Goal: Information Seeking & Learning: Learn about a topic

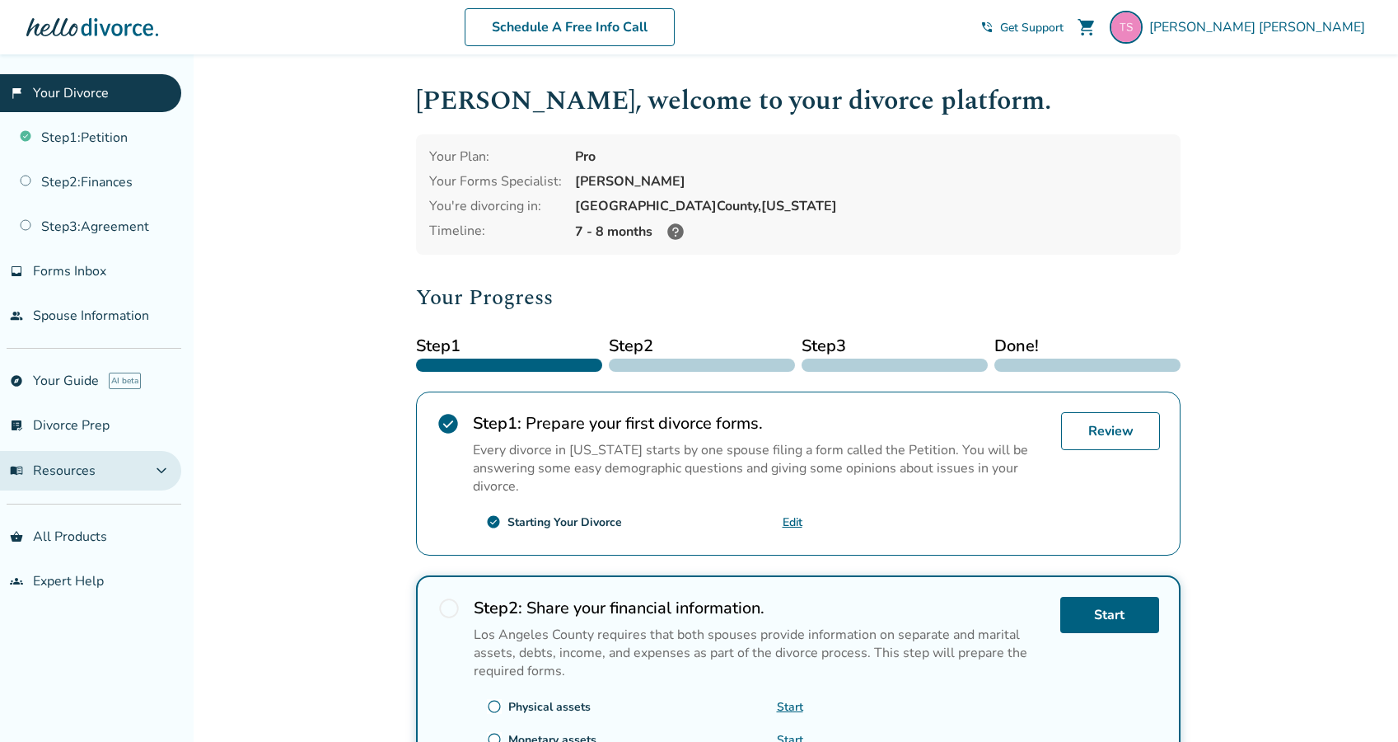
click at [169, 470] on span "expand_more" at bounding box center [162, 471] width 20 height 20
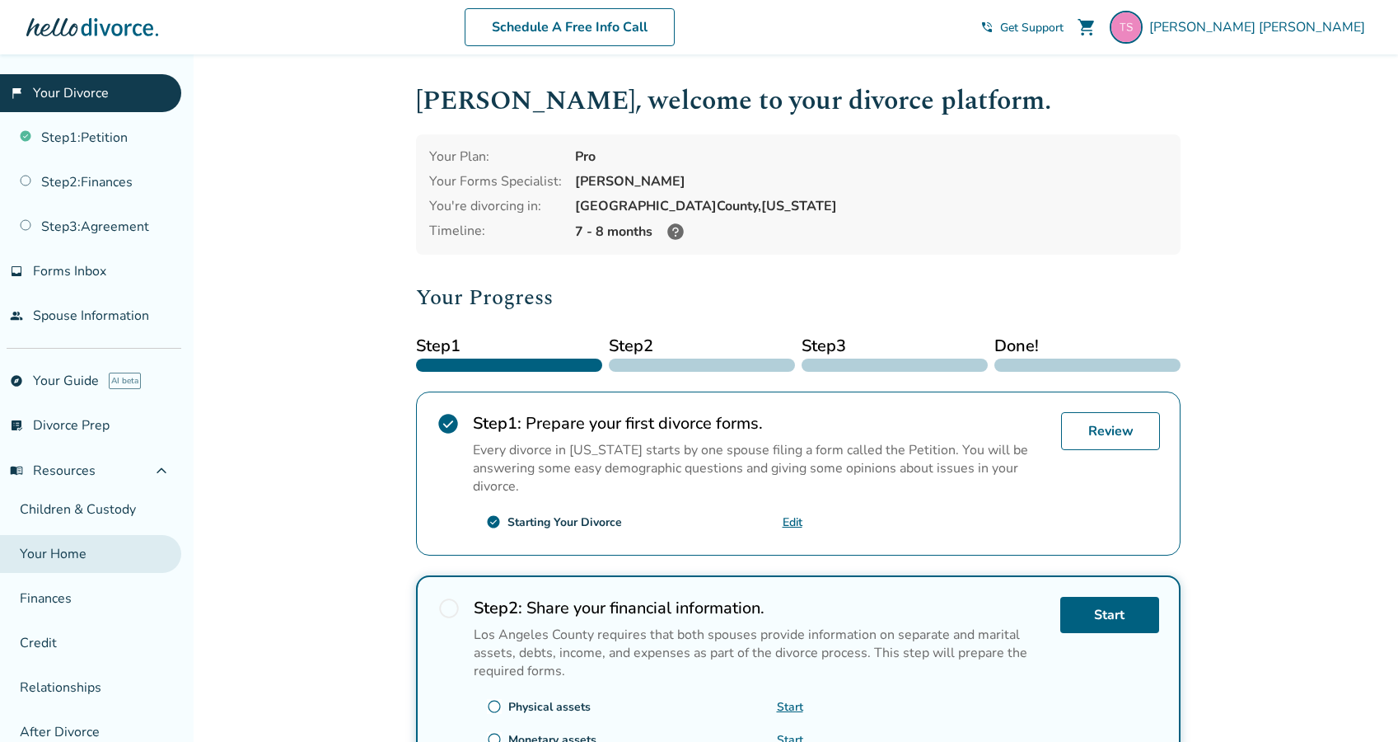
click at [75, 544] on link "Your Home" at bounding box center [90, 554] width 181 height 38
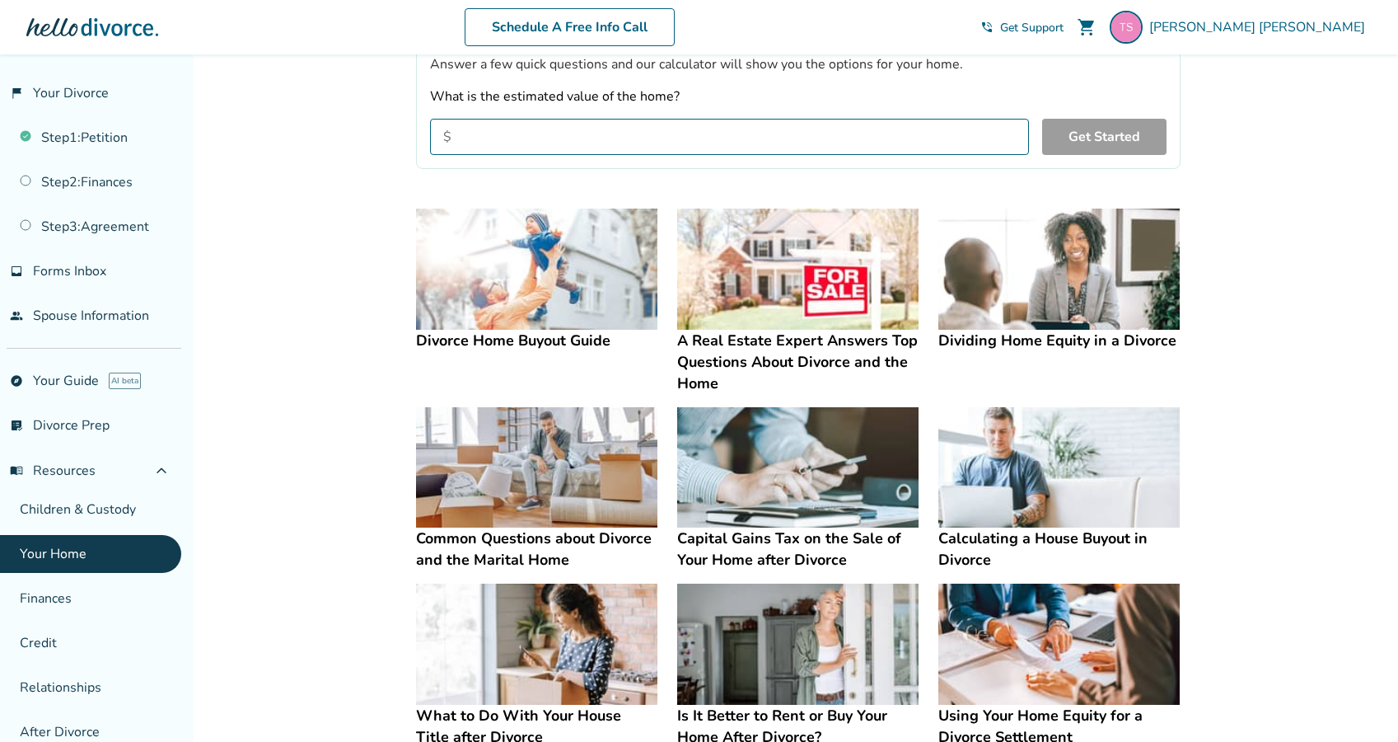
scroll to position [210, 0]
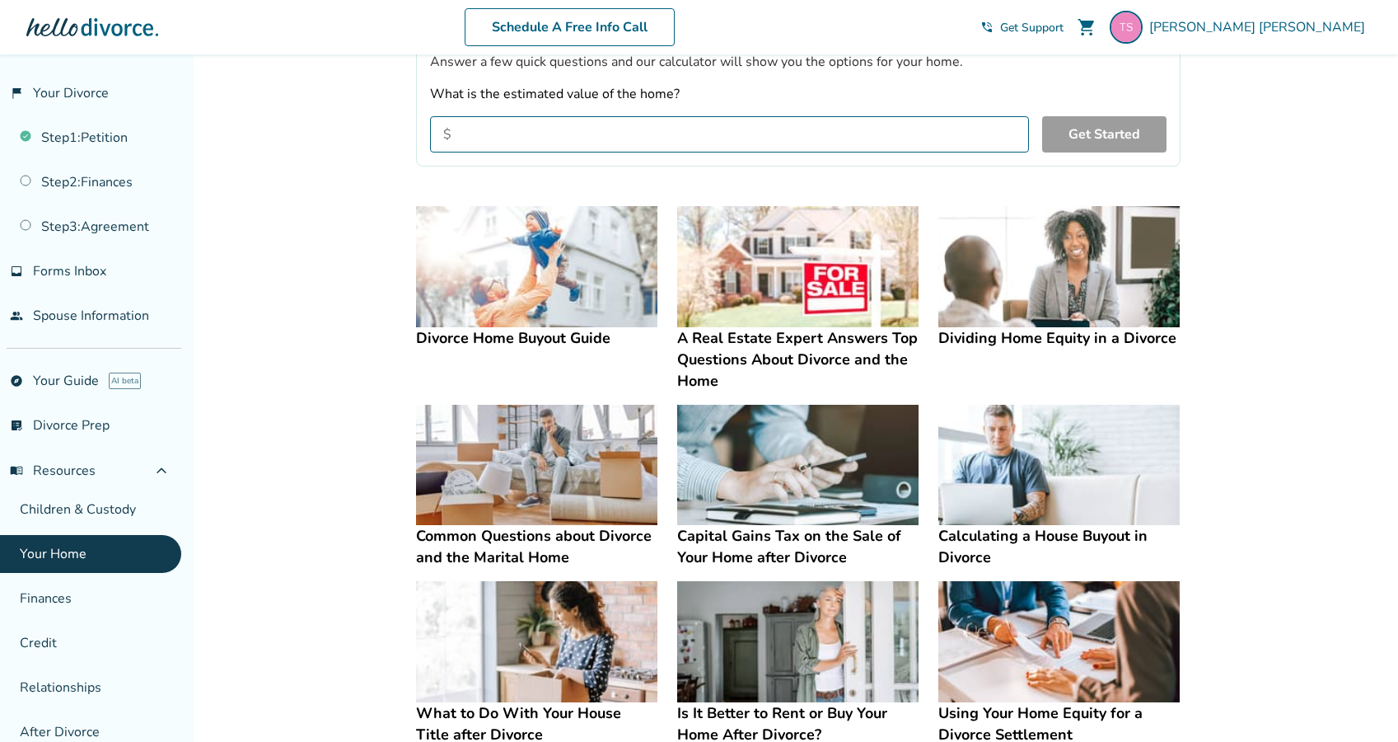
click at [691, 339] on h4 "A Real Estate Expert Answers Top Questions About Divorce and the Home" at bounding box center [797, 359] width 241 height 64
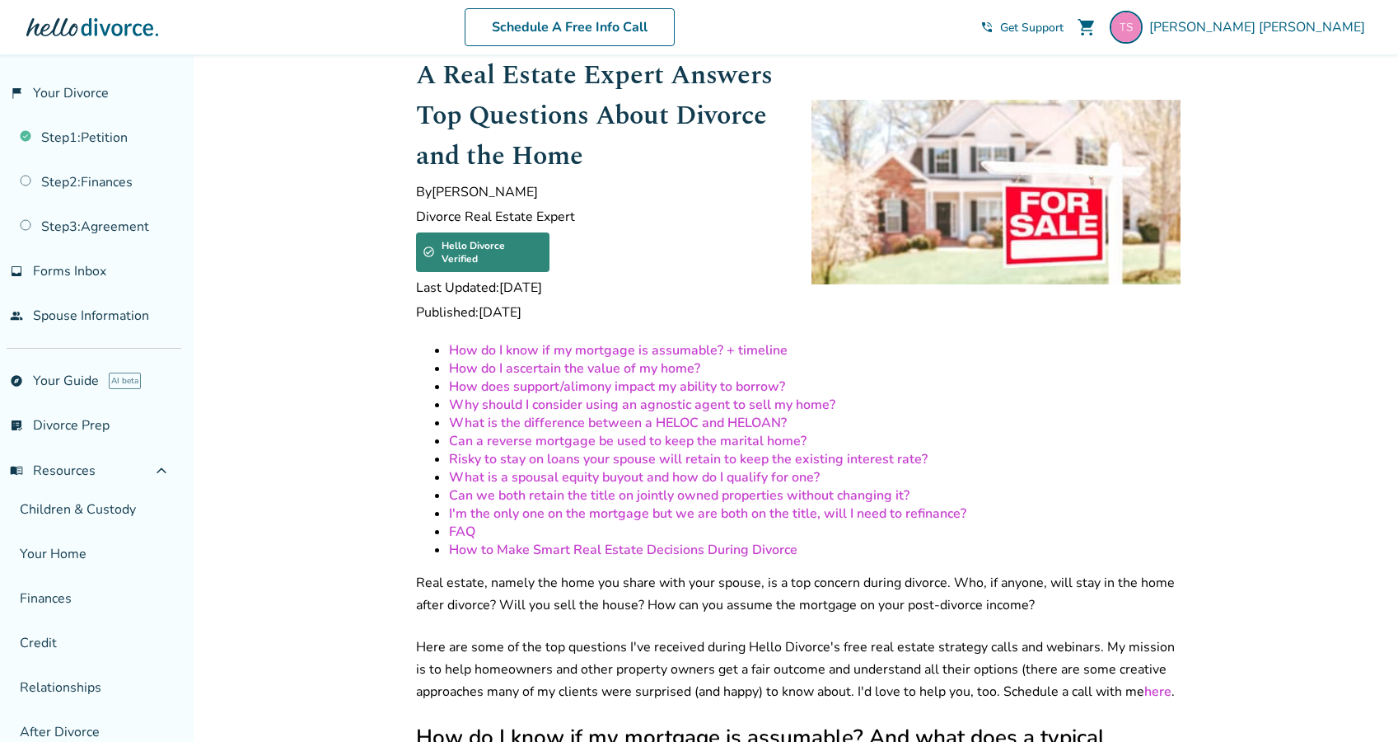
click at [679, 341] on link "How do I know if my mortgage is assumable? + timeline" at bounding box center [618, 350] width 339 height 18
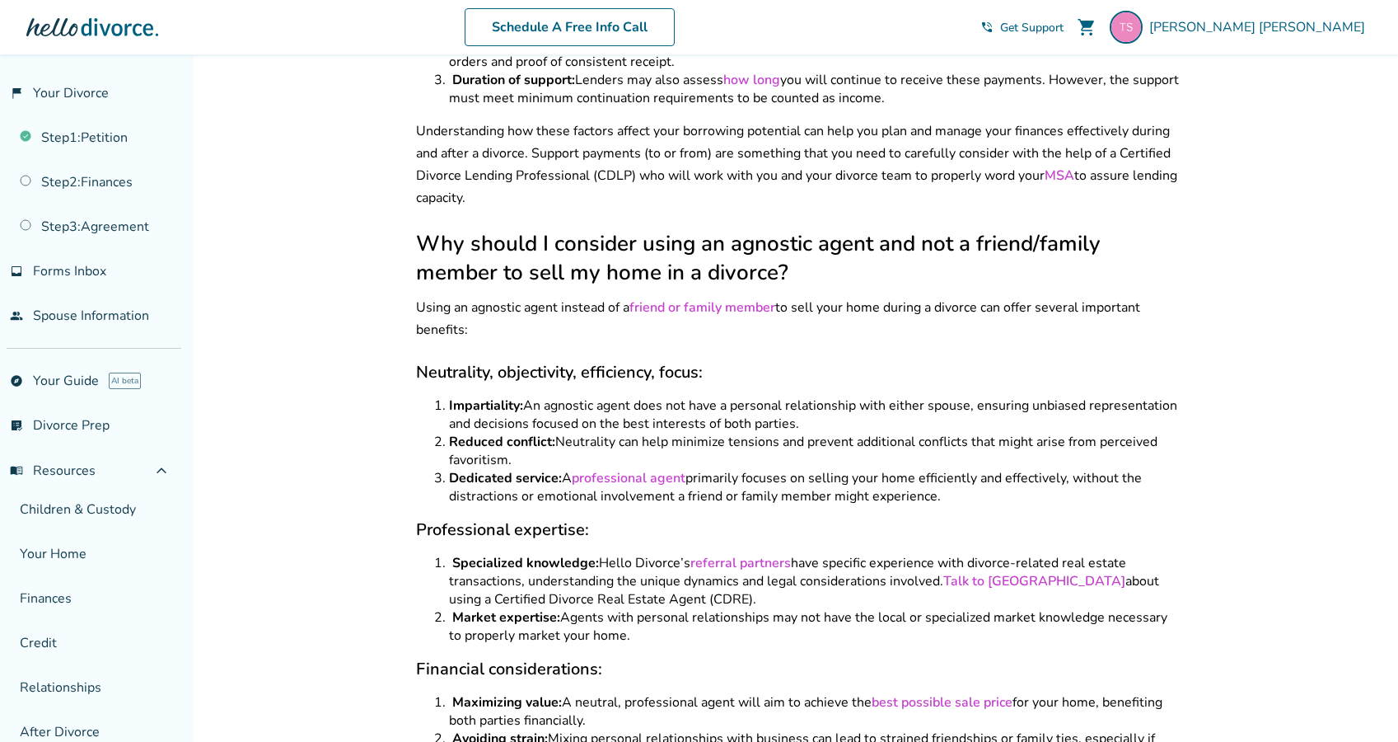
scroll to position [2896, 0]
click at [98, 34] on div at bounding box center [92, 27] width 132 height 33
click at [93, 380] on link "explore Your Guide AI beta" at bounding box center [90, 381] width 181 height 38
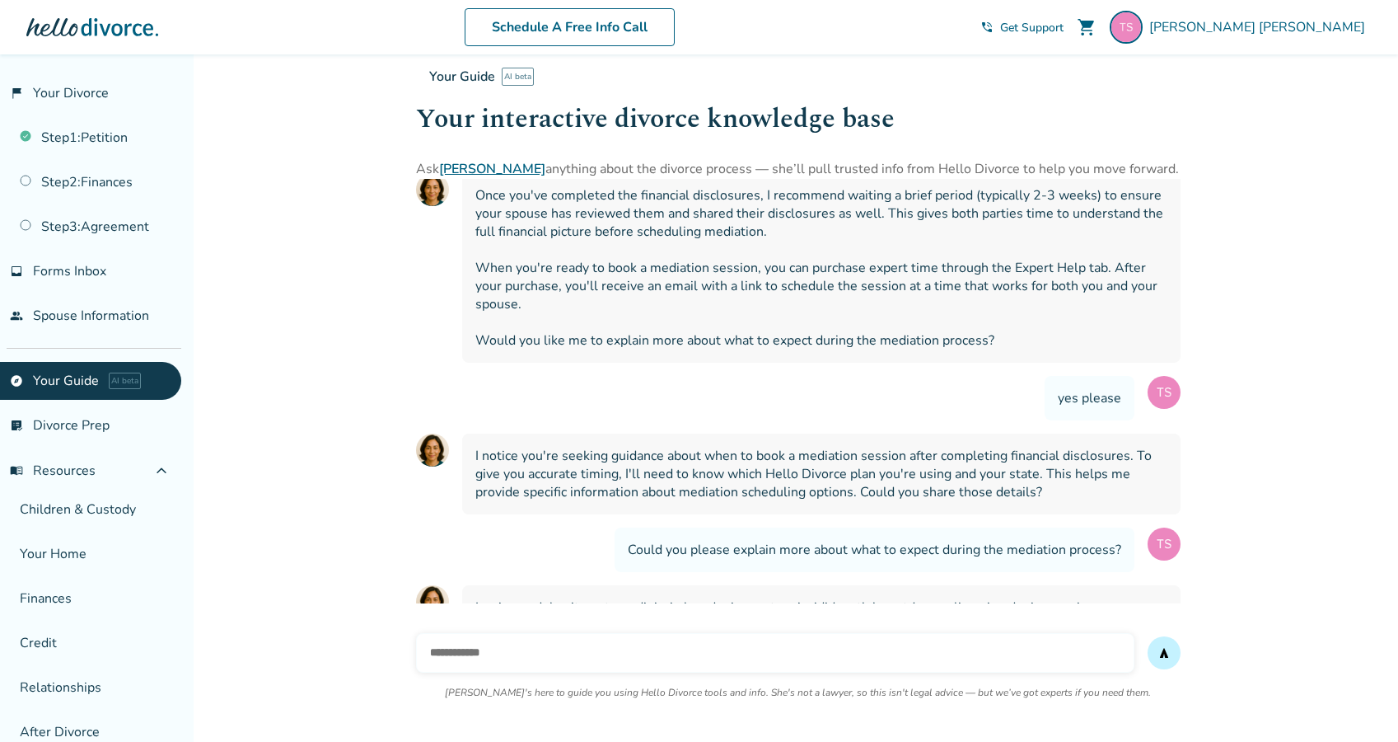
scroll to position [891, 0]
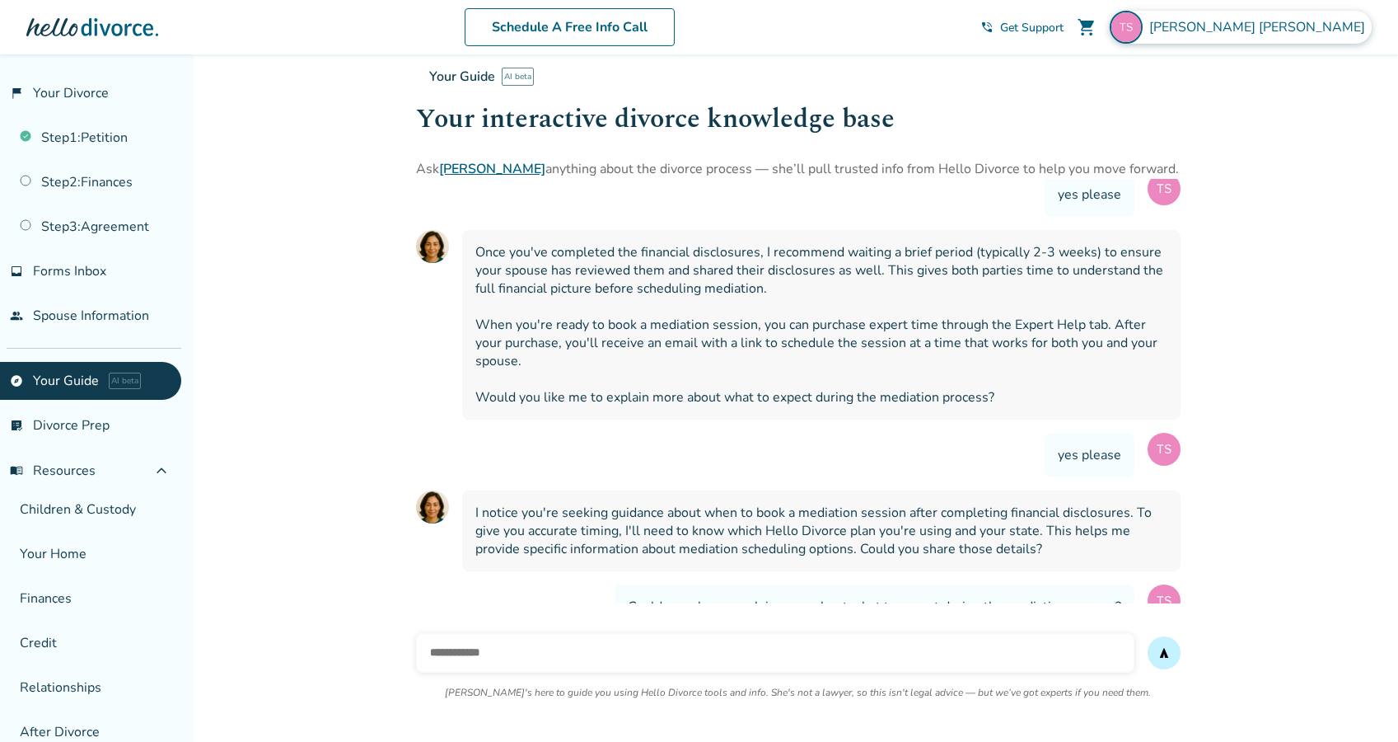
click at [1326, 32] on span "Todd Sullivan" at bounding box center [1260, 27] width 222 height 18
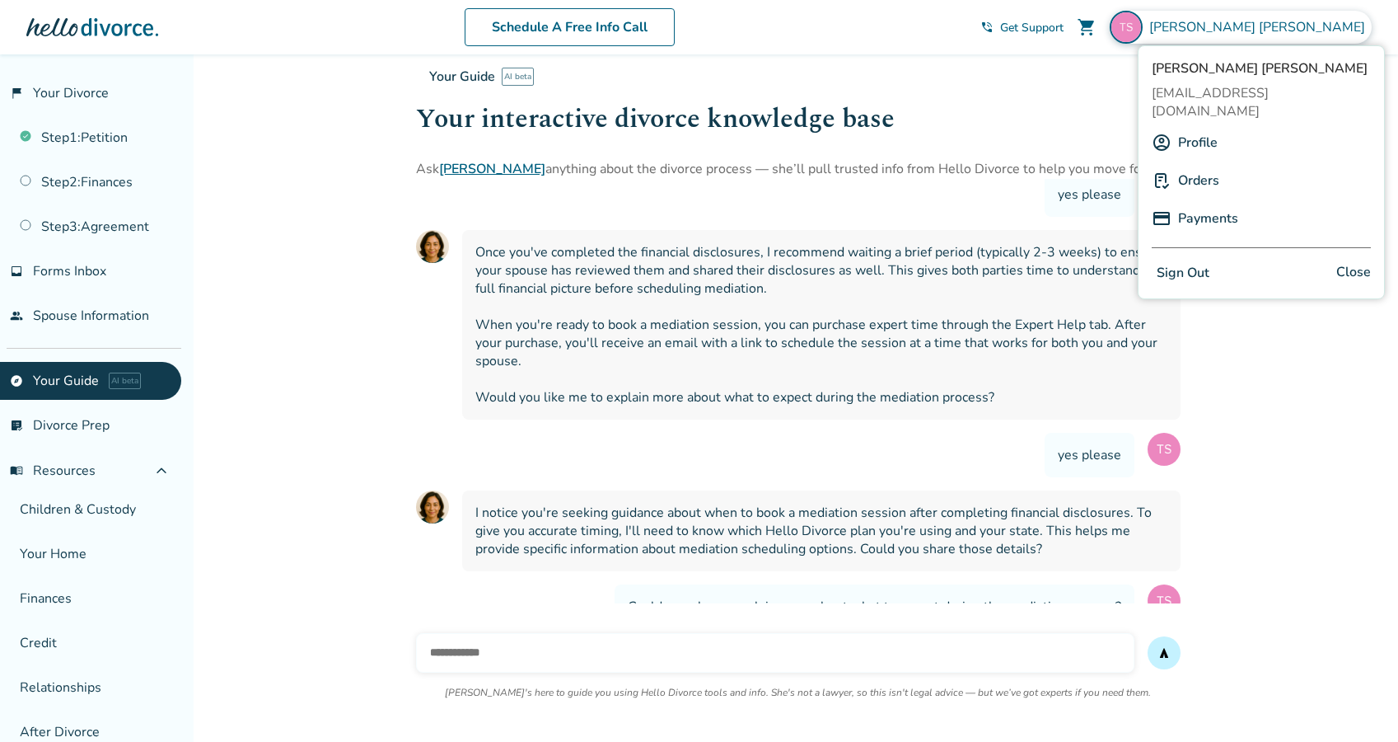
click at [1198, 165] on link "Orders" at bounding box center [1198, 180] width 41 height 31
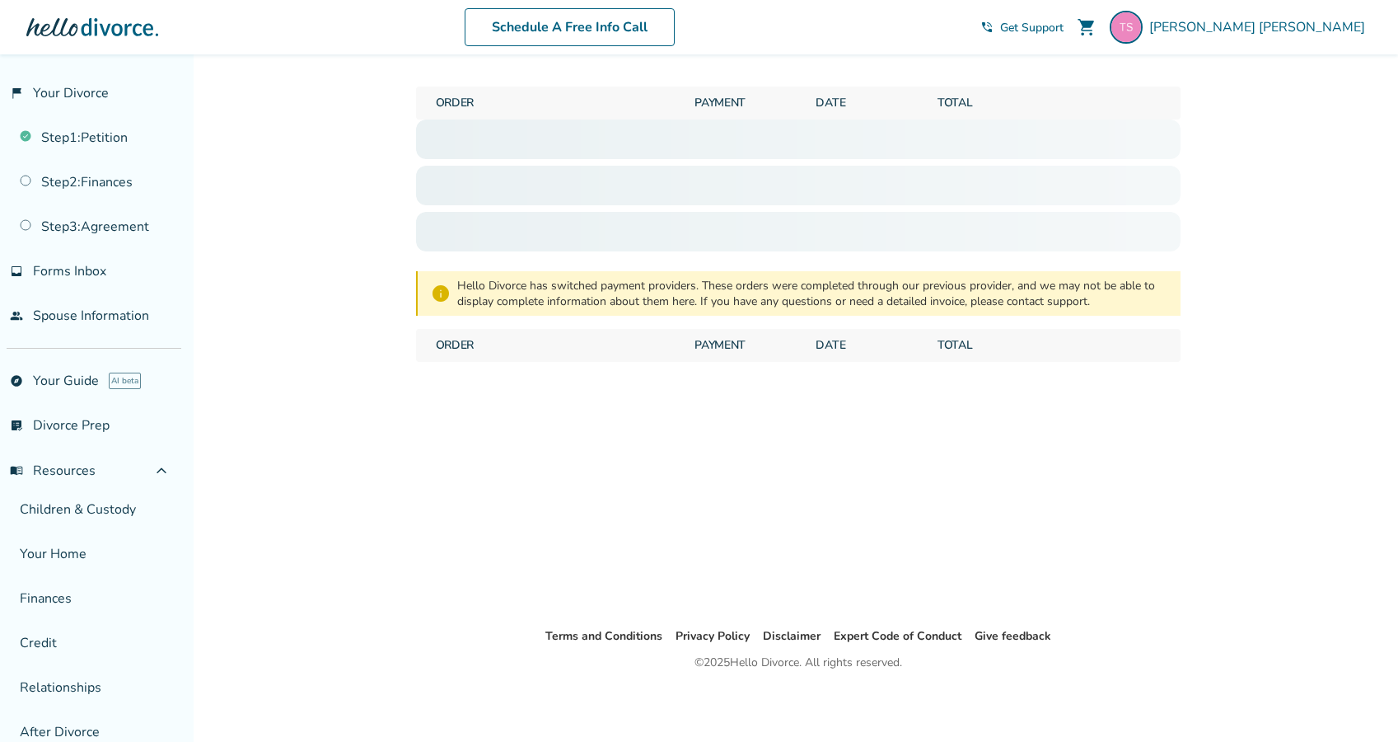
scroll to position [54, 0]
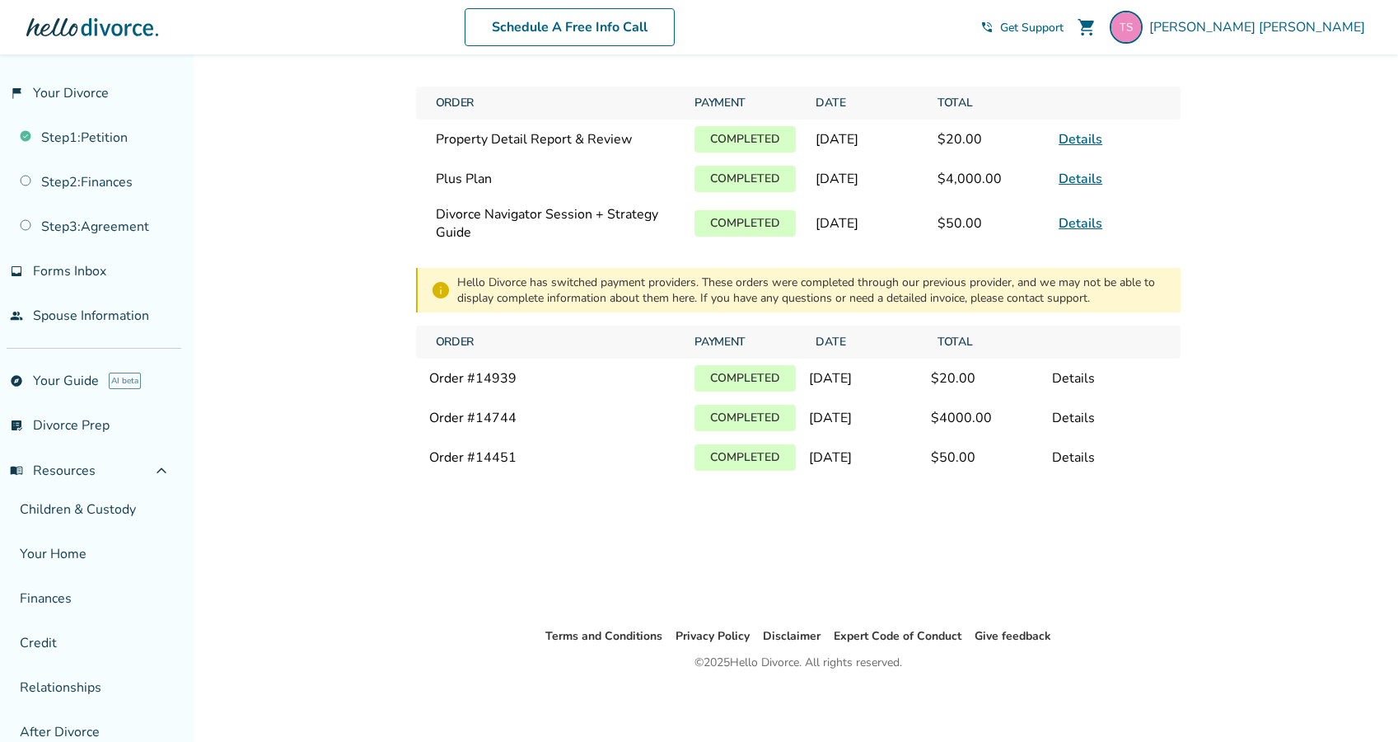
click at [1076, 138] on link "Details" at bounding box center [1081, 139] width 44 height 18
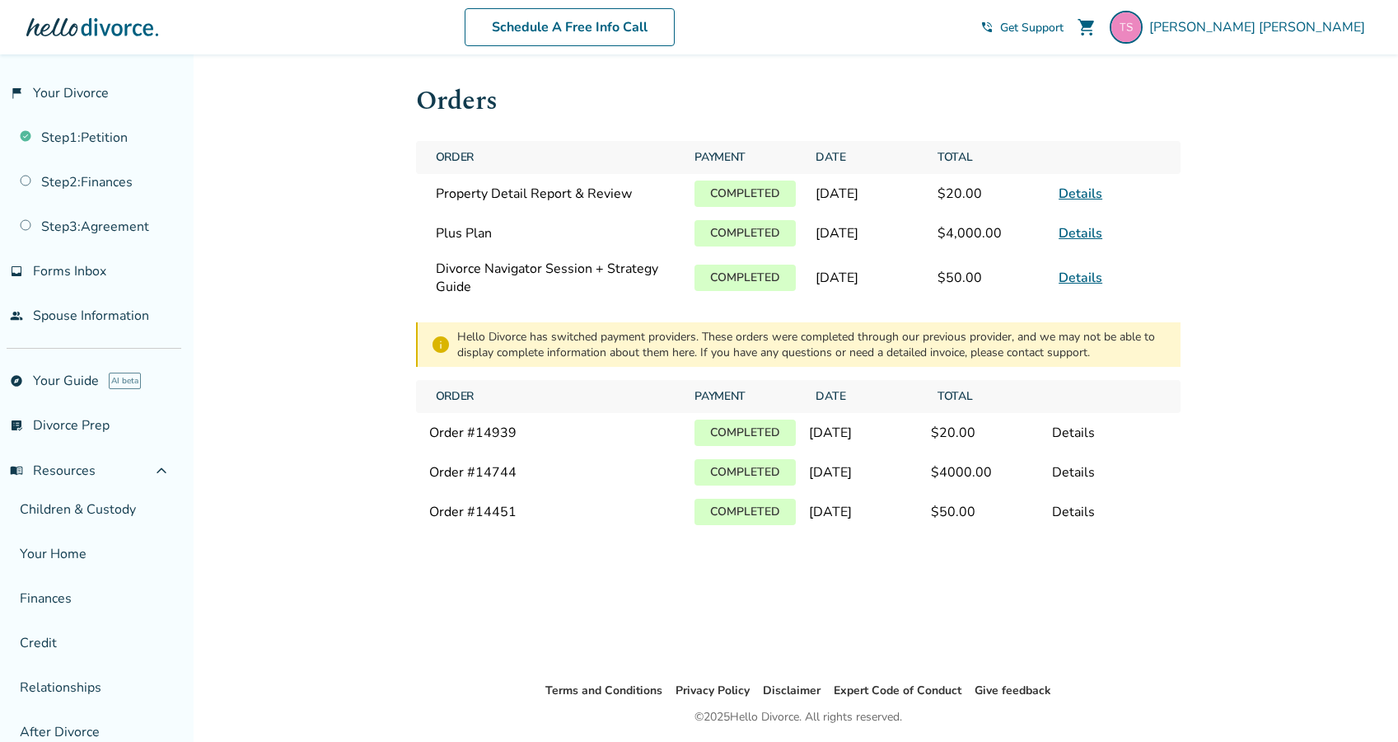
click at [1064, 23] on span "Get Support" at bounding box center [1031, 28] width 63 height 16
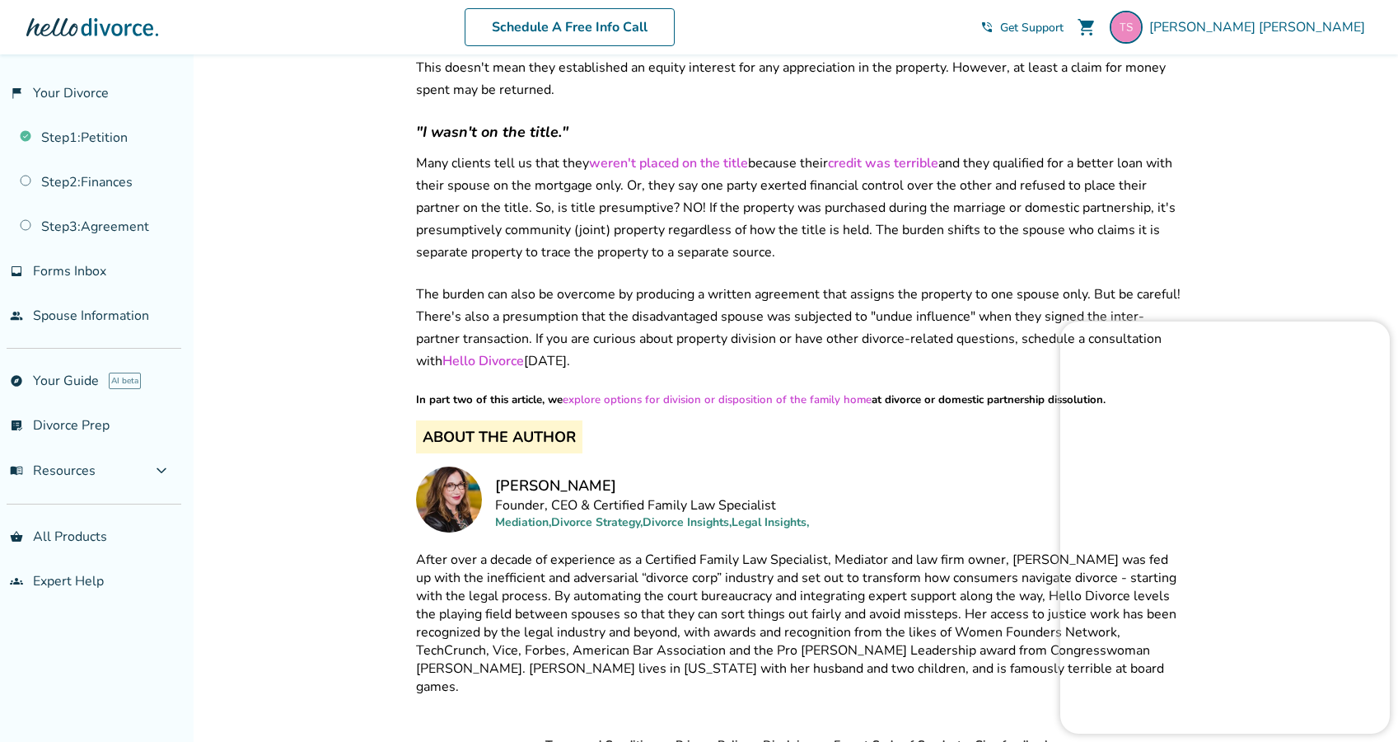
scroll to position [1174, 0]
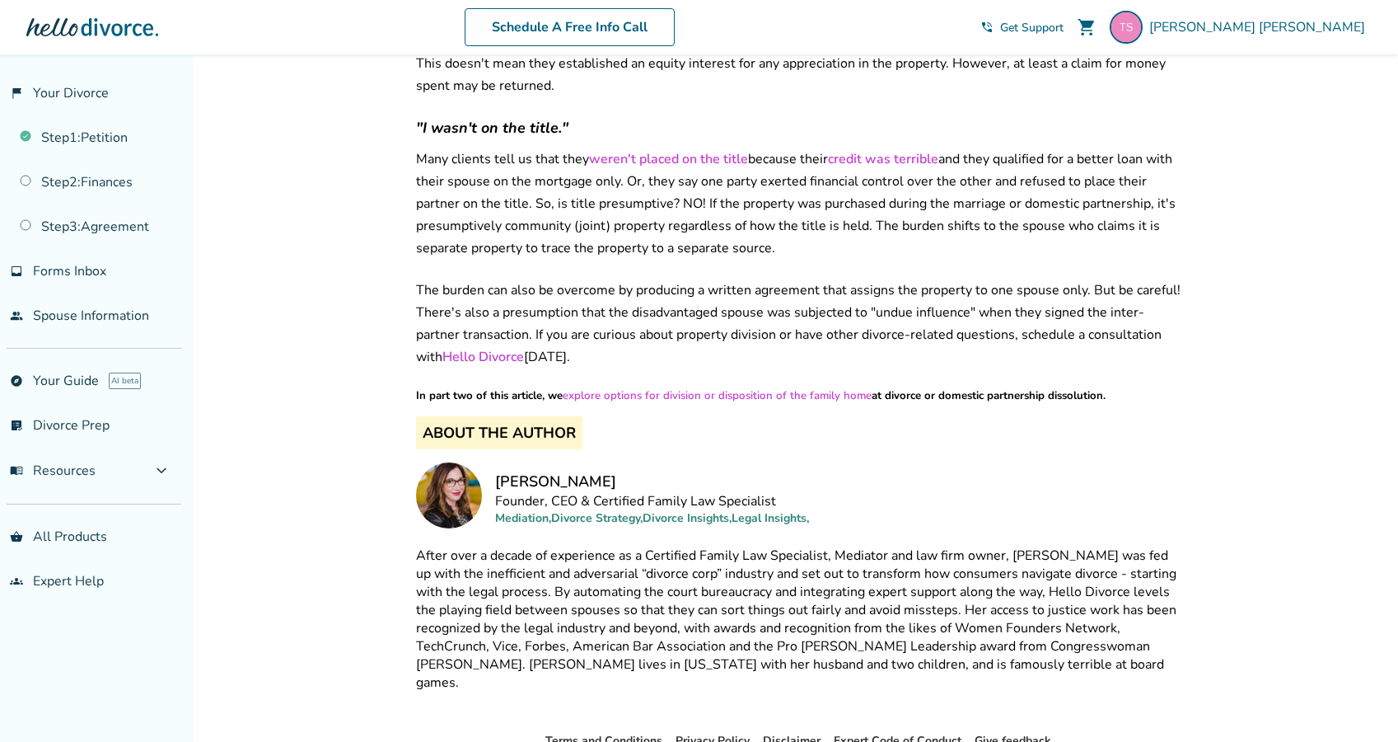
click at [727, 388] on link "explore options for division or disposition of the family home" at bounding box center [717, 395] width 309 height 15
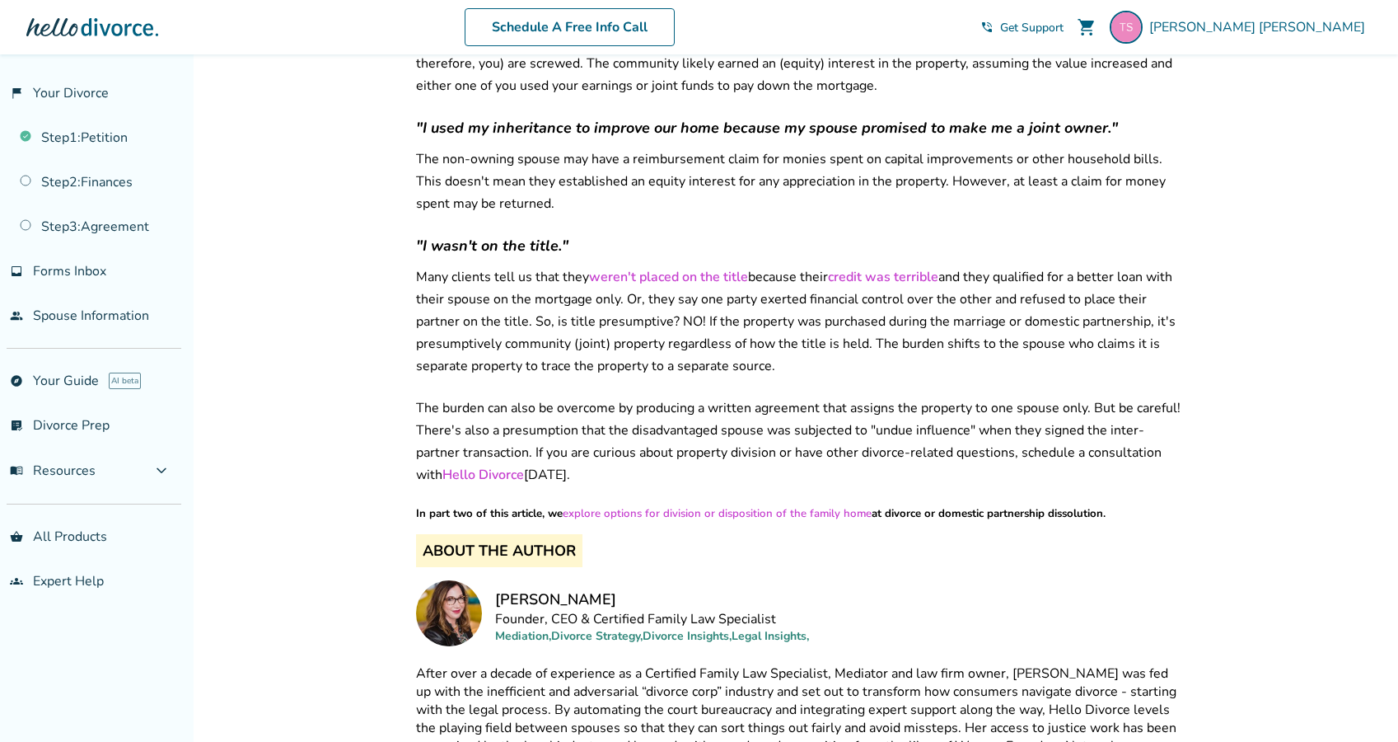
scroll to position [1056, 0]
